Goal: Information Seeking & Learning: Learn about a topic

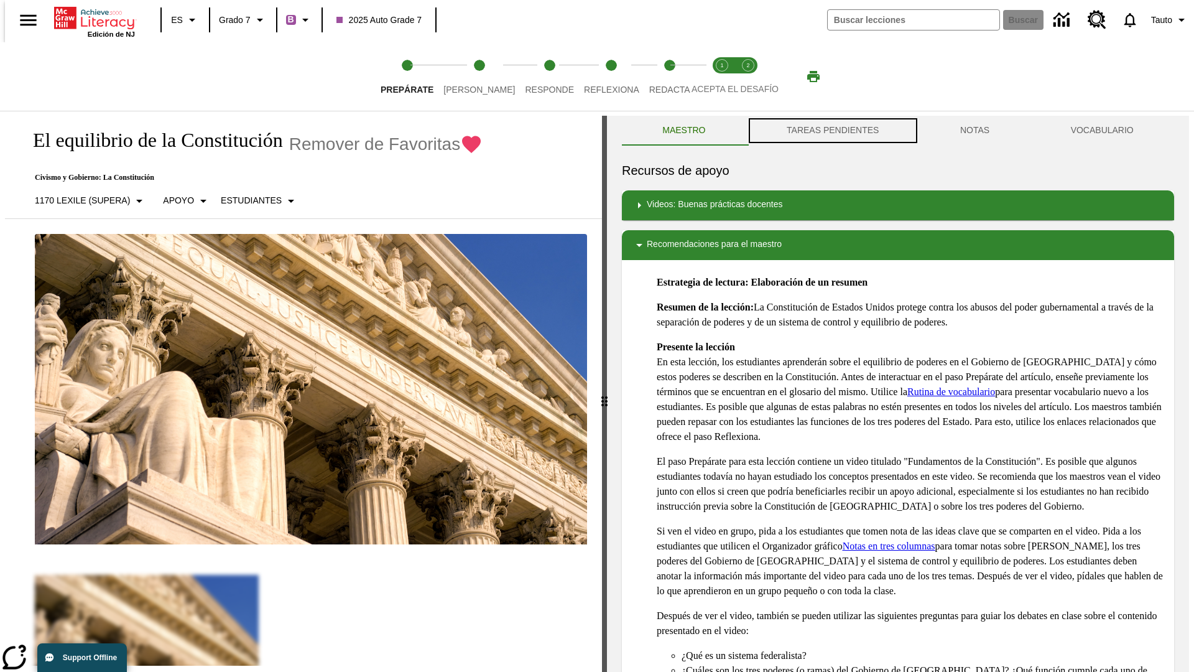
click at [832, 131] on button "TAREAS PENDIENTES" at bounding box center [833, 131] width 174 height 30
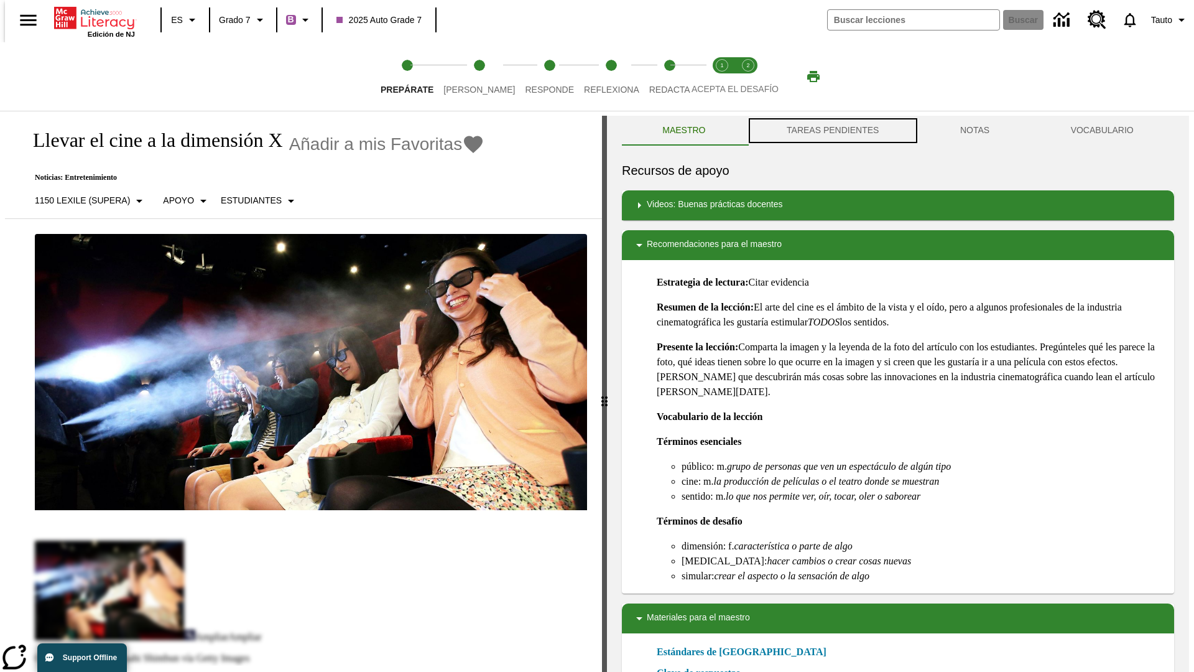
click at [832, 131] on button "TAREAS PENDIENTES" at bounding box center [833, 131] width 174 height 30
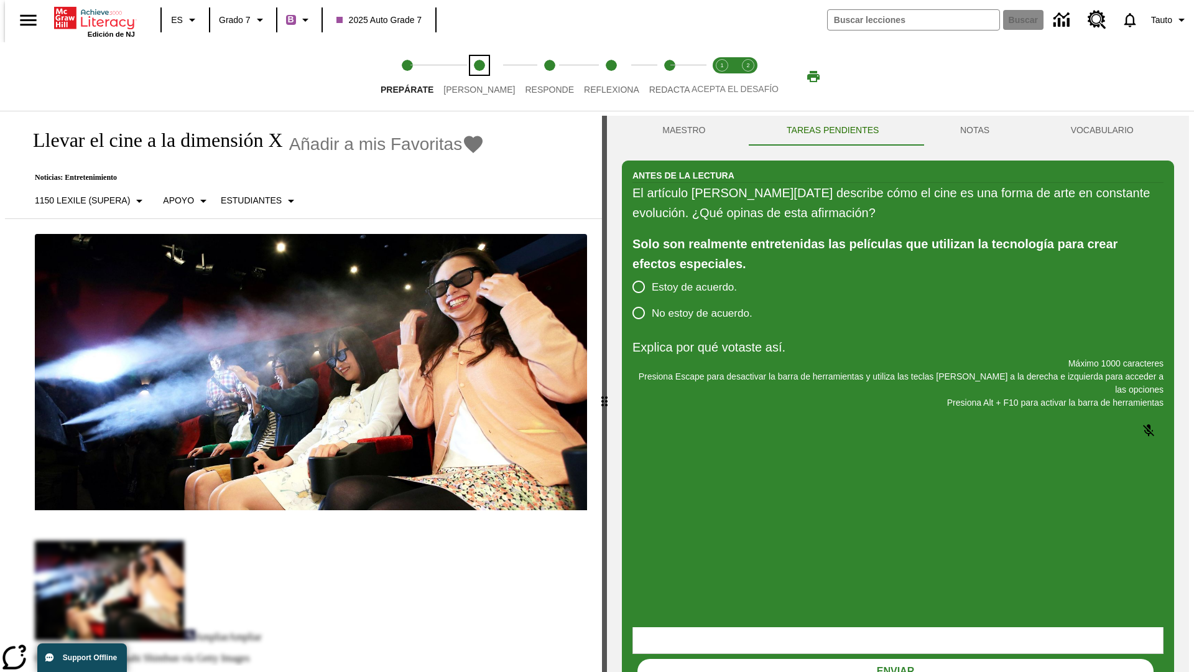
click at [469, 77] on span "[PERSON_NAME]" at bounding box center [480, 84] width 72 height 22
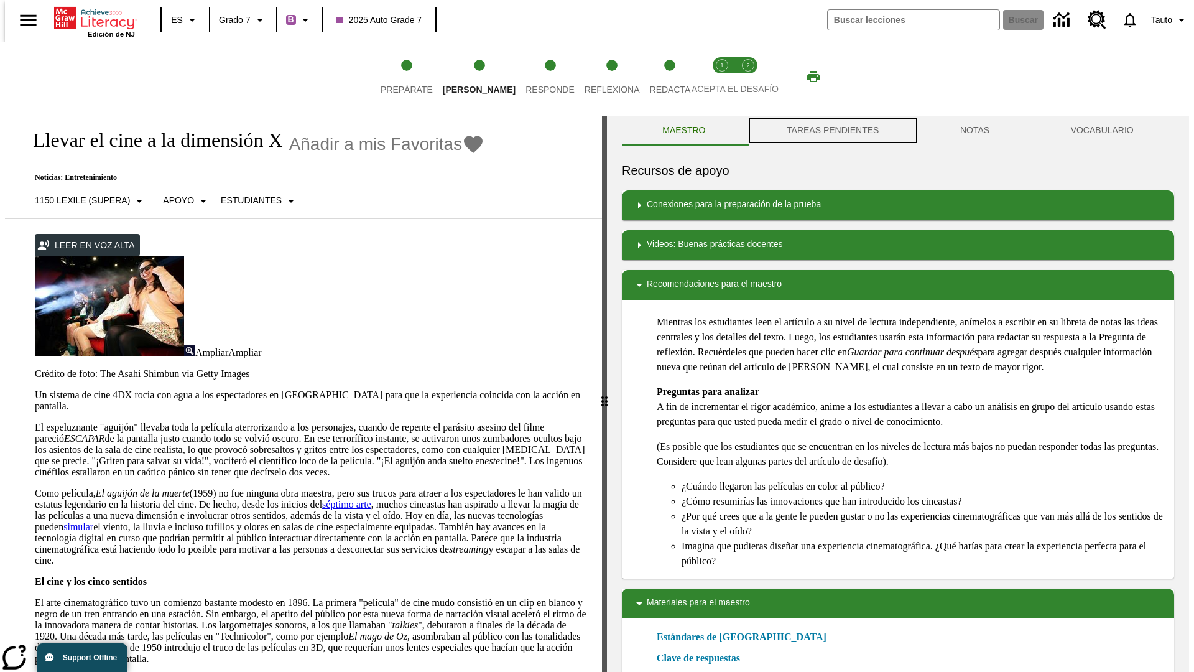
scroll to position [1, 0]
click at [832, 131] on button "TAREAS PENDIENTES" at bounding box center [833, 130] width 174 height 30
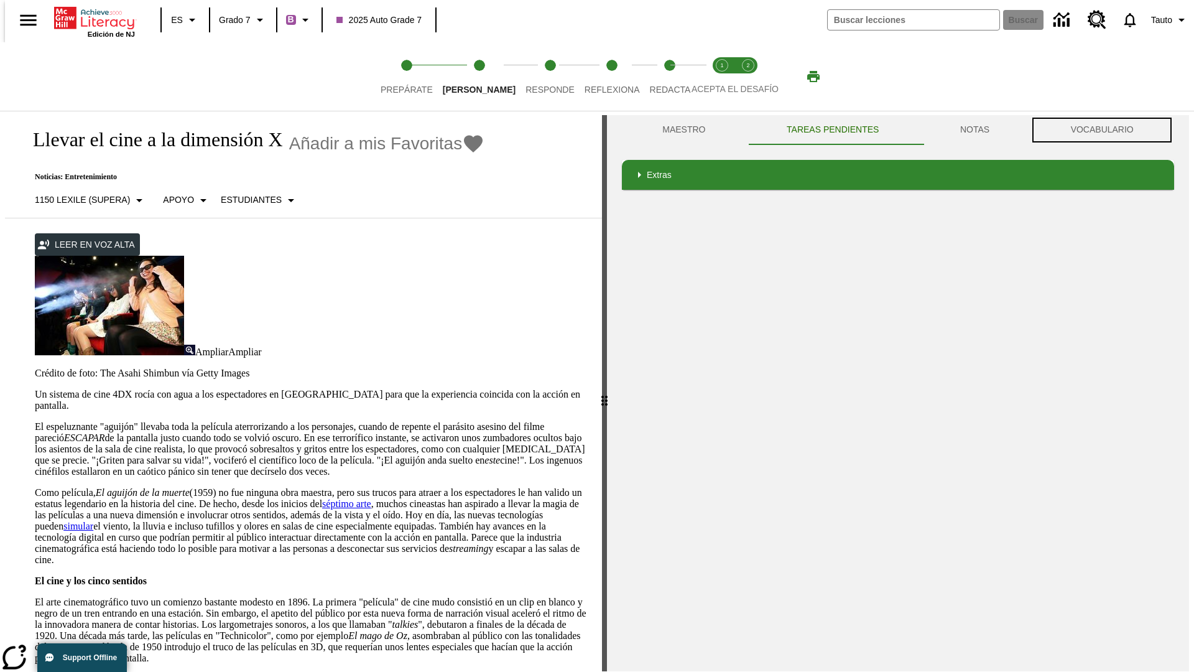
click at [1106, 130] on button "VOCABULARIO" at bounding box center [1102, 130] width 144 height 30
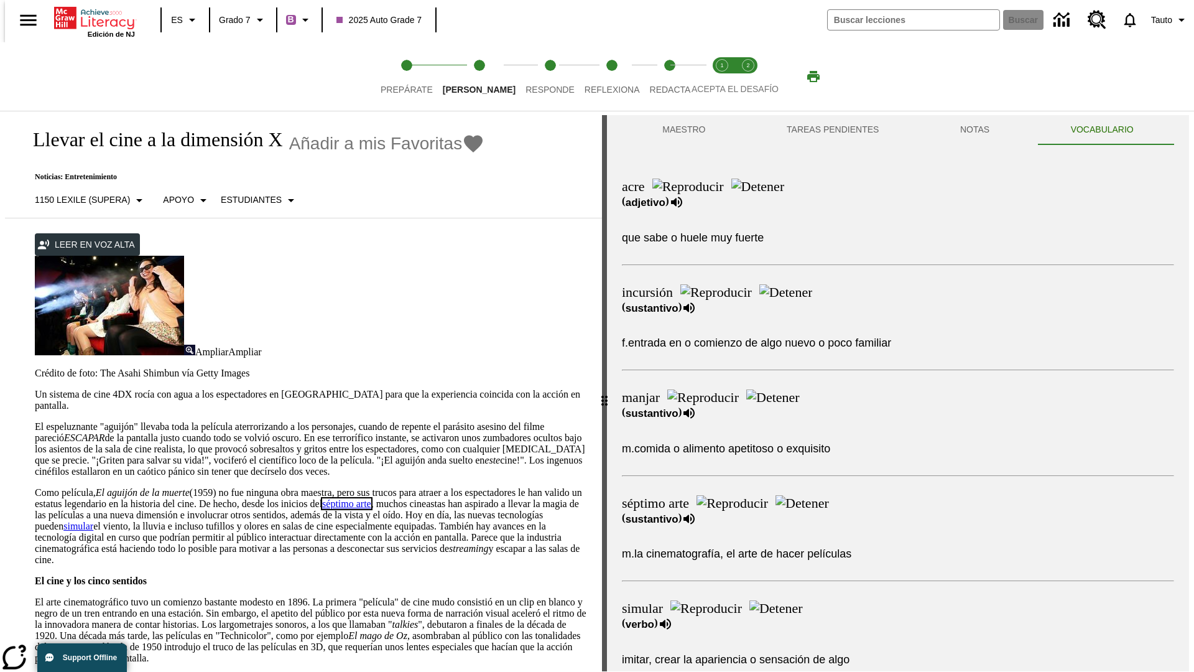
click at [371, 498] on link "séptimo arte" at bounding box center [346, 503] width 49 height 11
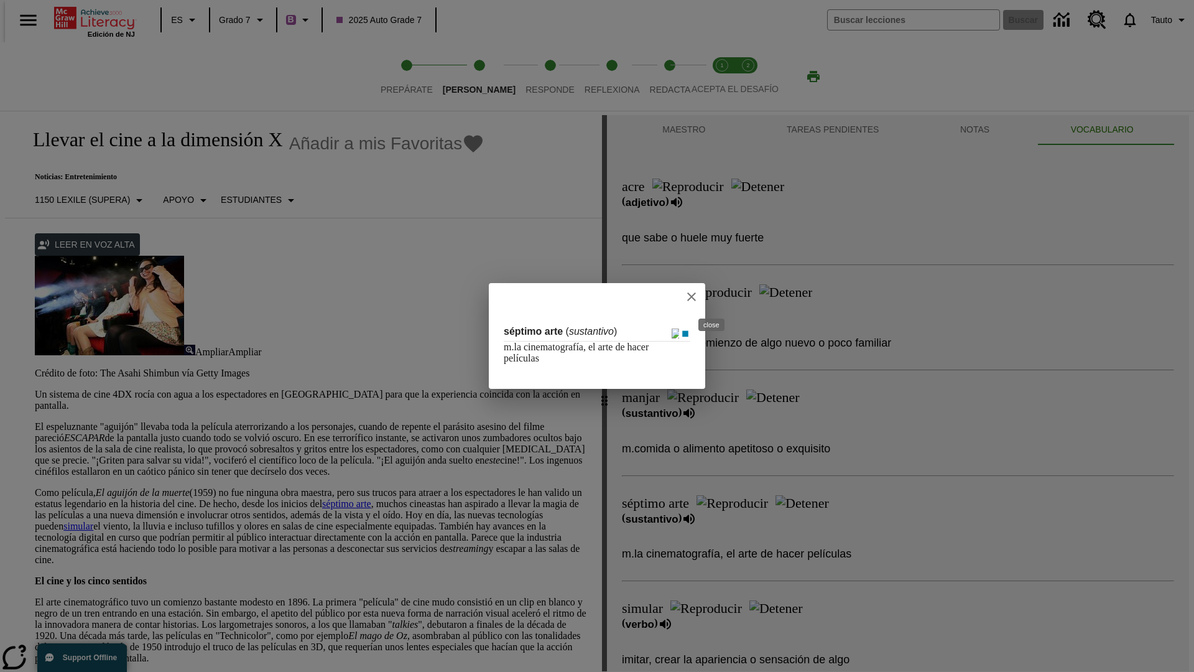
click at [696, 296] on icon "close" at bounding box center [691, 296] width 9 height 9
click at [531, 77] on span "Responde" at bounding box center [550, 84] width 49 height 22
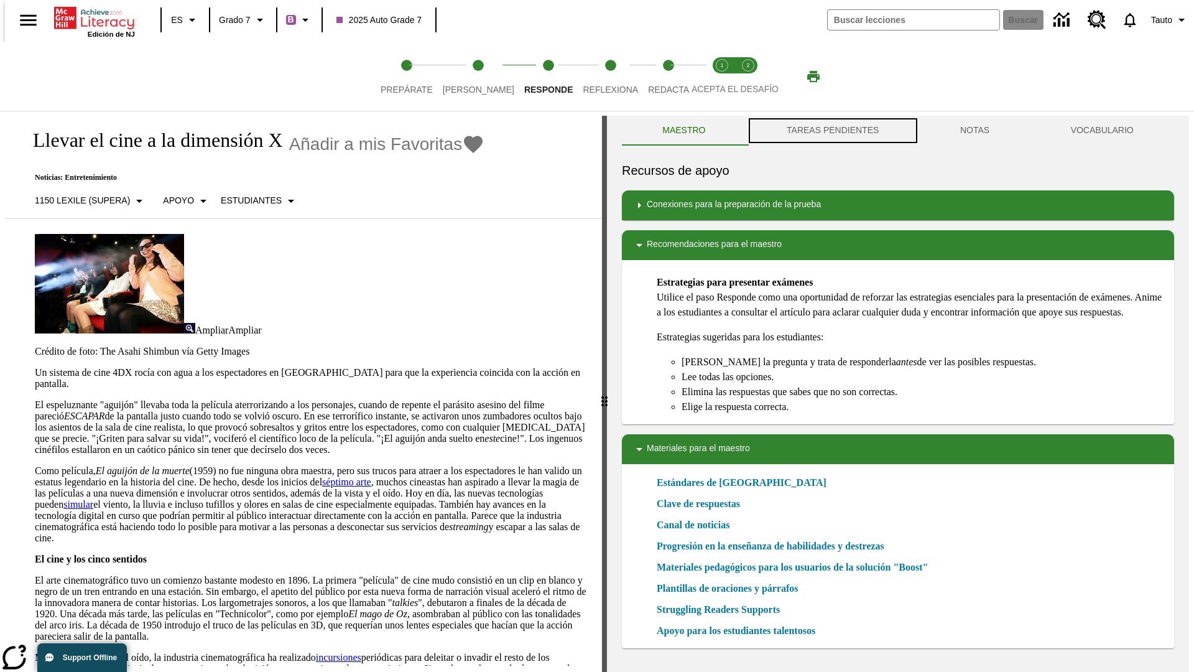
scroll to position [1, 0]
click at [832, 131] on button "TAREAS PENDIENTES" at bounding box center [833, 130] width 174 height 30
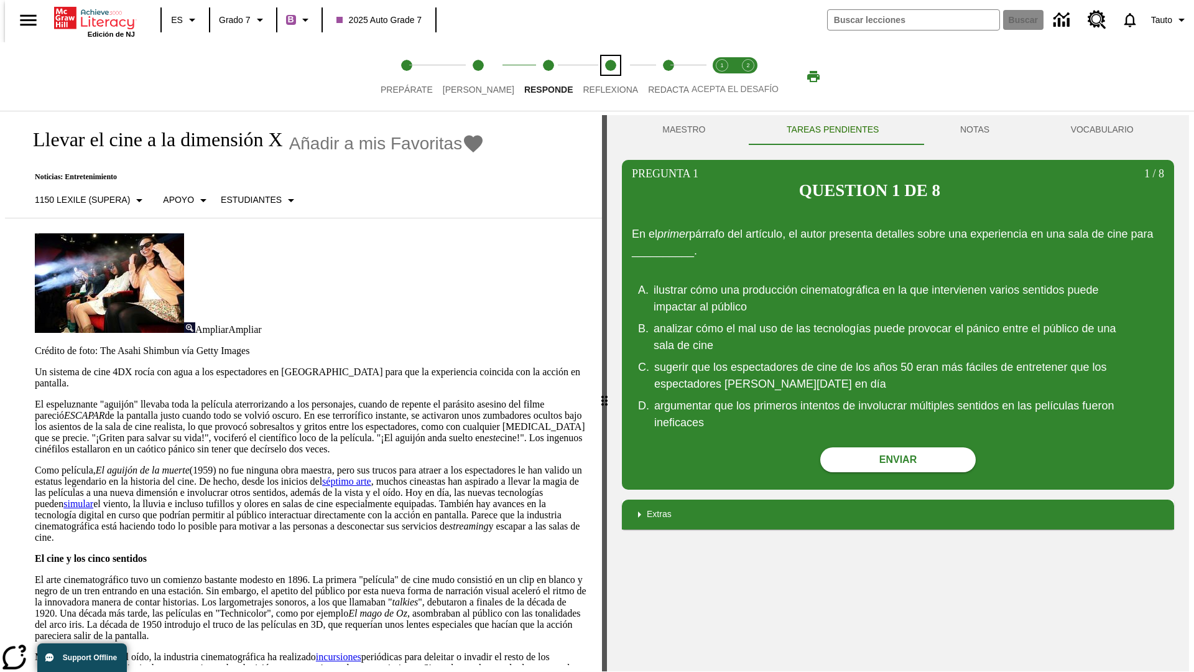
click at [594, 77] on span "Reflexiona" at bounding box center [610, 84] width 55 height 22
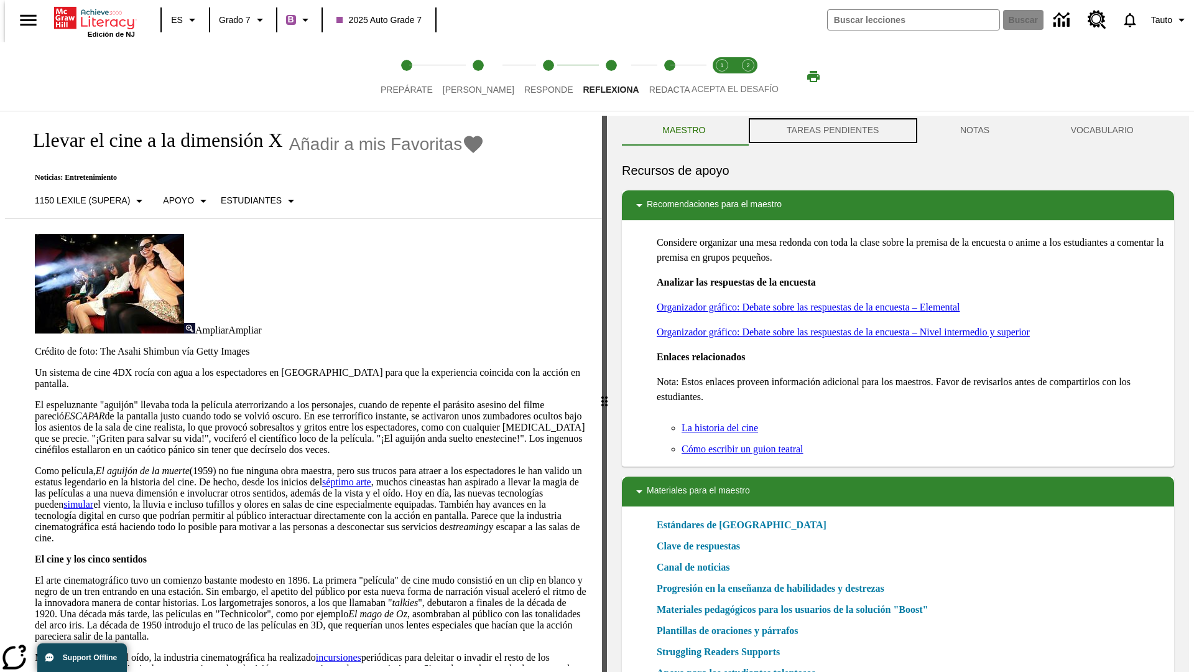
scroll to position [1, 0]
click at [832, 131] on button "TAREAS PENDIENTES" at bounding box center [833, 130] width 174 height 30
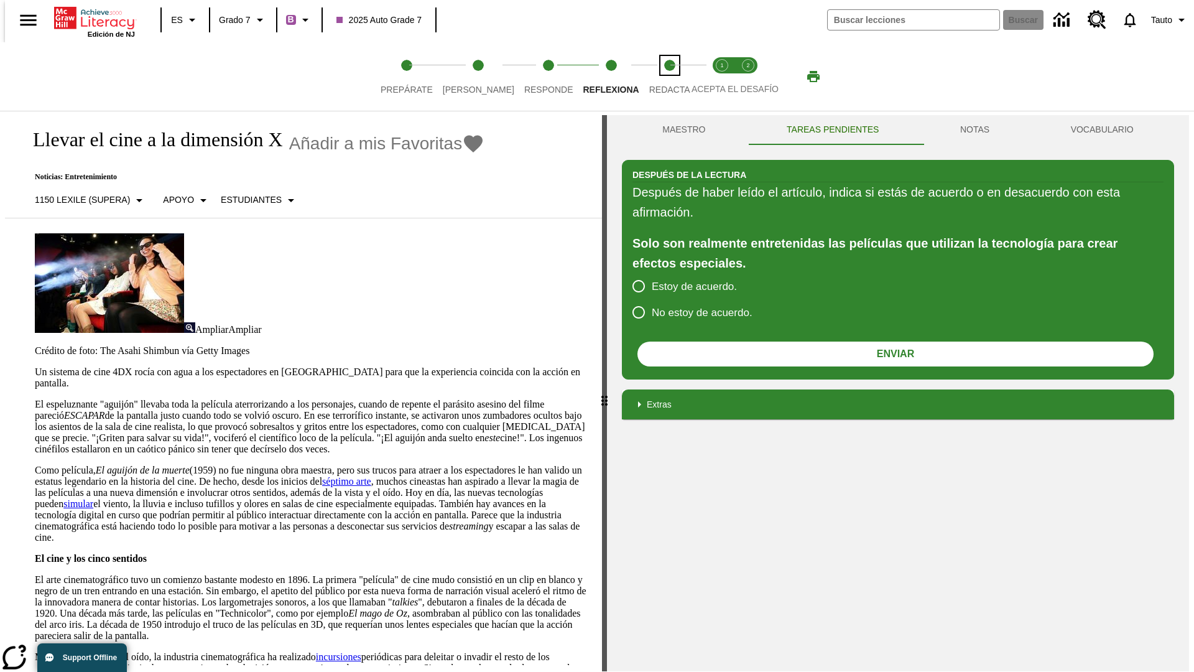
click at [656, 77] on span "Redacta" at bounding box center [669, 84] width 41 height 22
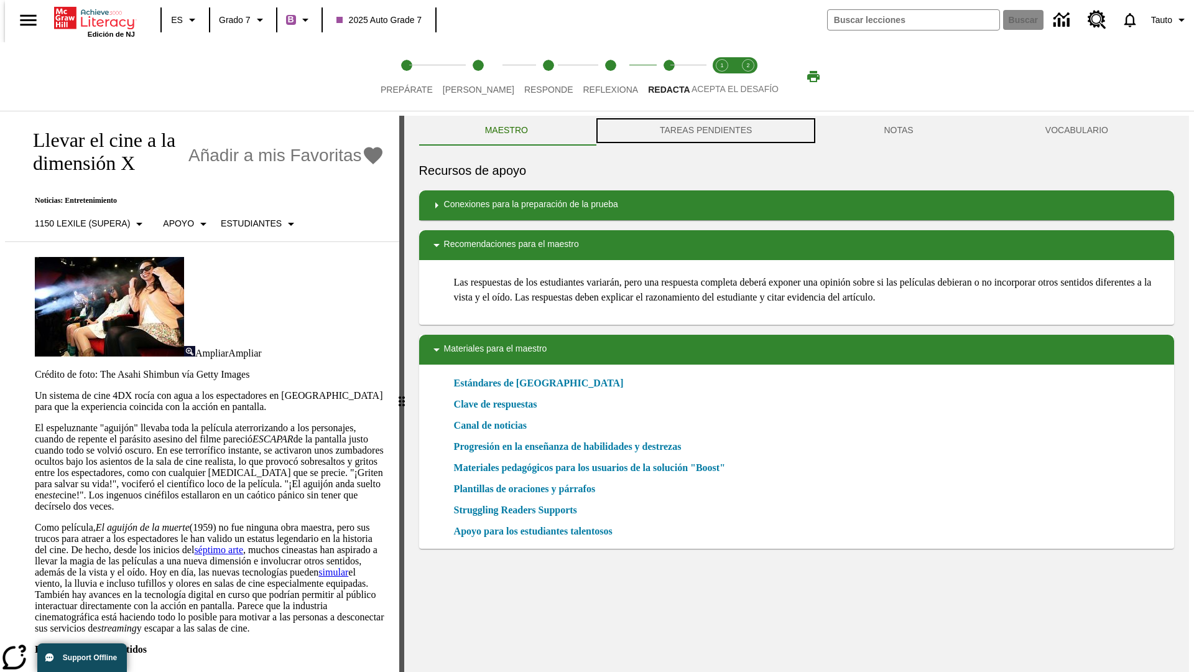
scroll to position [1, 0]
click at [705, 131] on button "TAREAS PENDIENTES" at bounding box center [706, 130] width 224 height 30
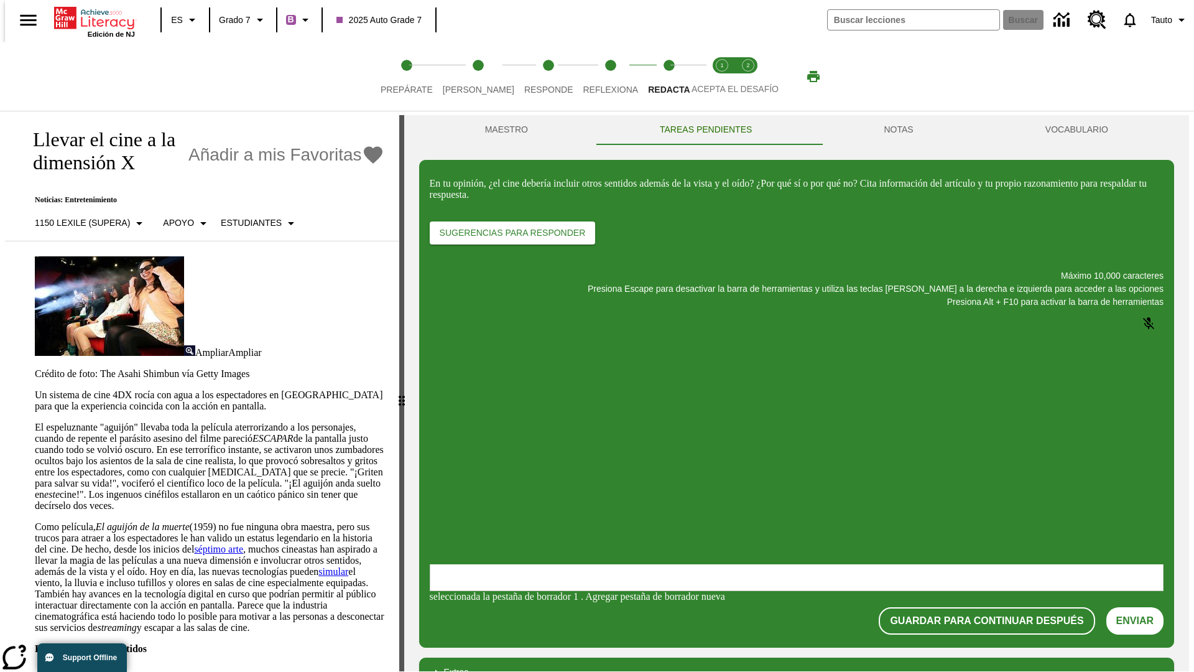
scroll to position [0, 0]
